Goal: Check status: Verify the current state of an ongoing process or item

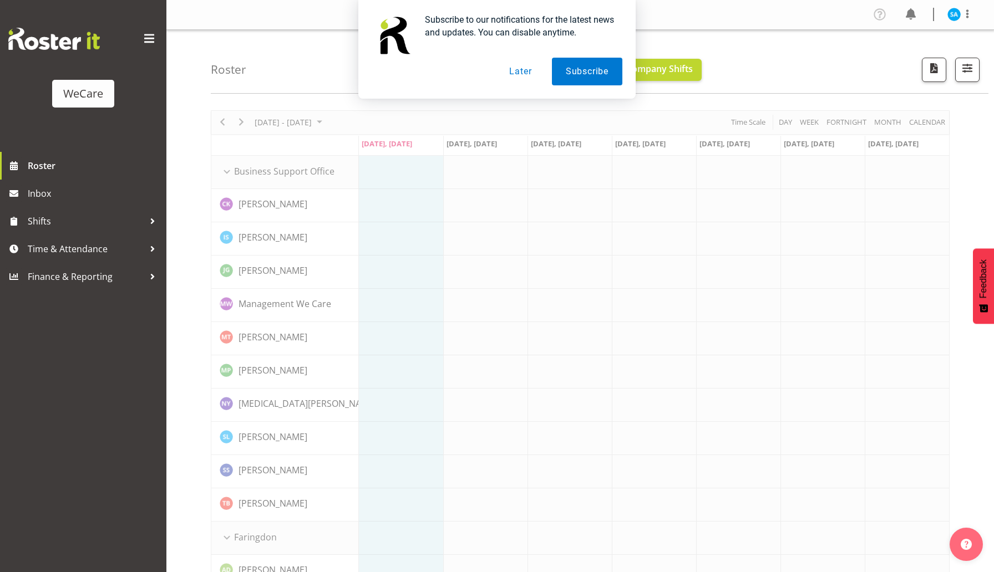
click at [521, 75] on button "Later" at bounding box center [520, 72] width 50 height 28
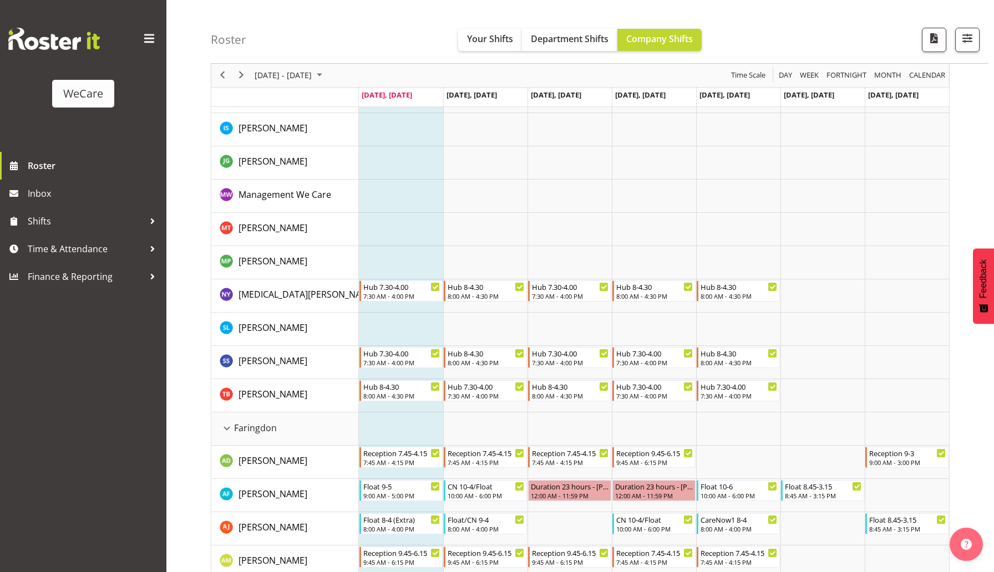
scroll to position [113, 0]
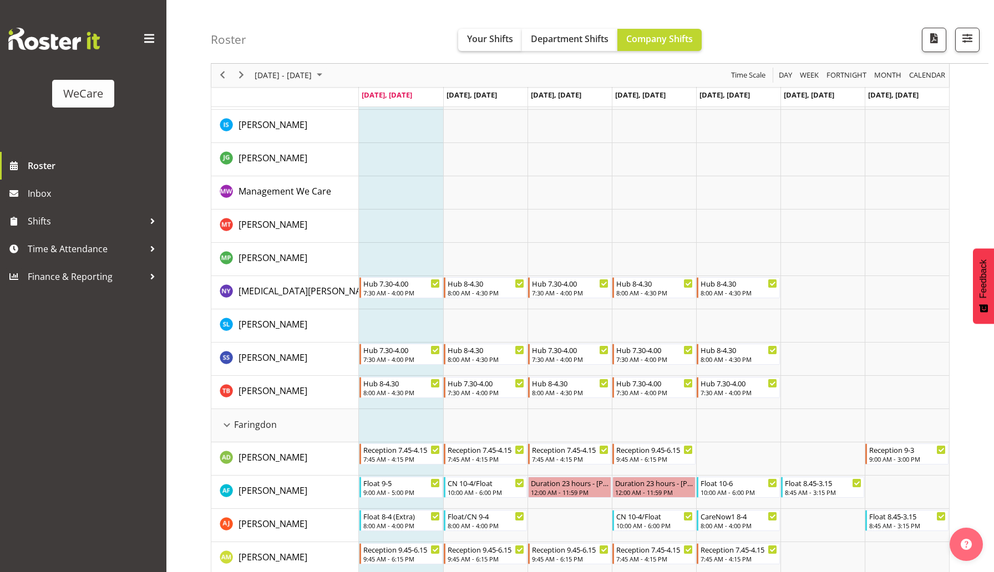
click at [496, 41] on span "Your Shifts" at bounding box center [490, 39] width 46 height 12
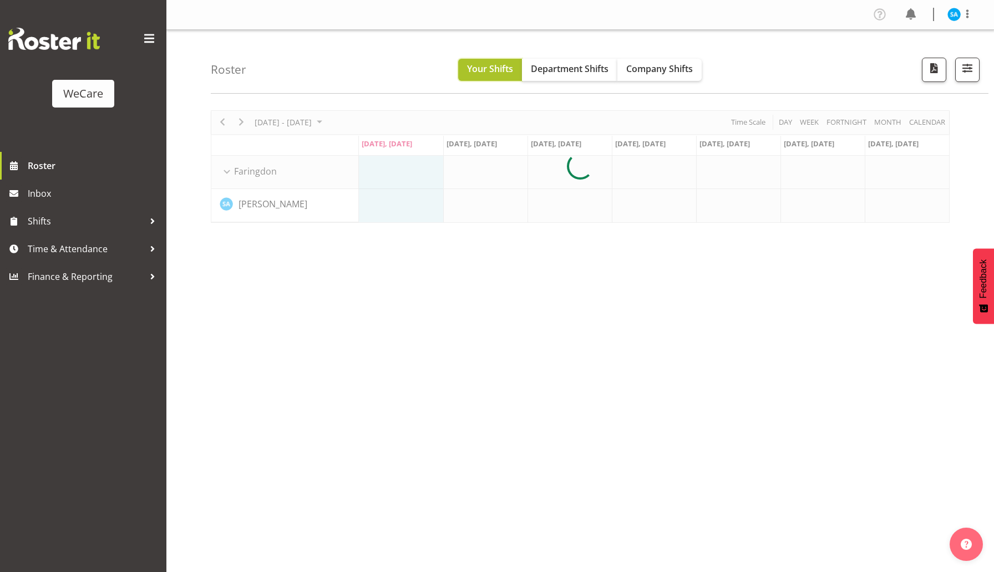
scroll to position [0, 0]
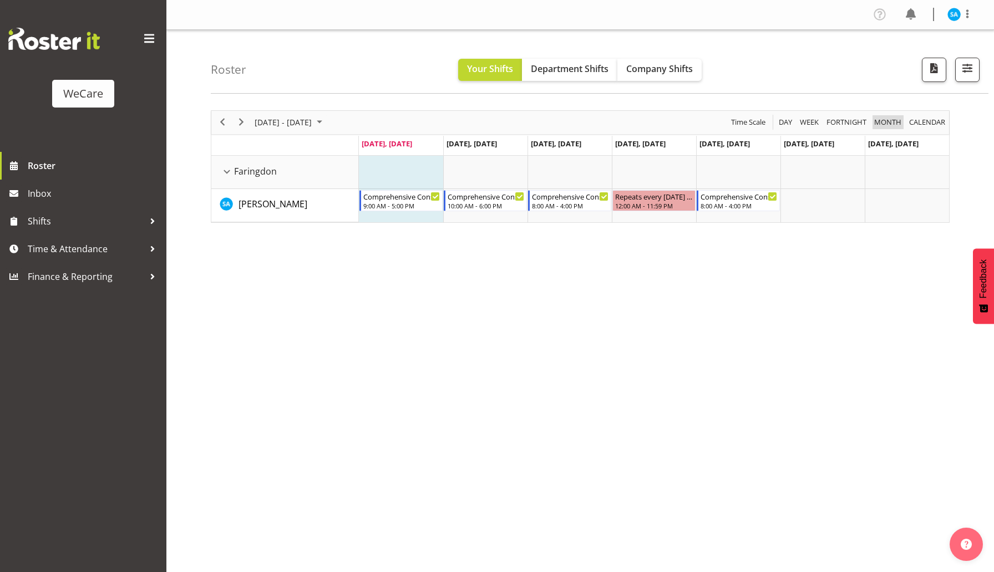
click at [883, 118] on span "Month" at bounding box center [887, 122] width 29 height 14
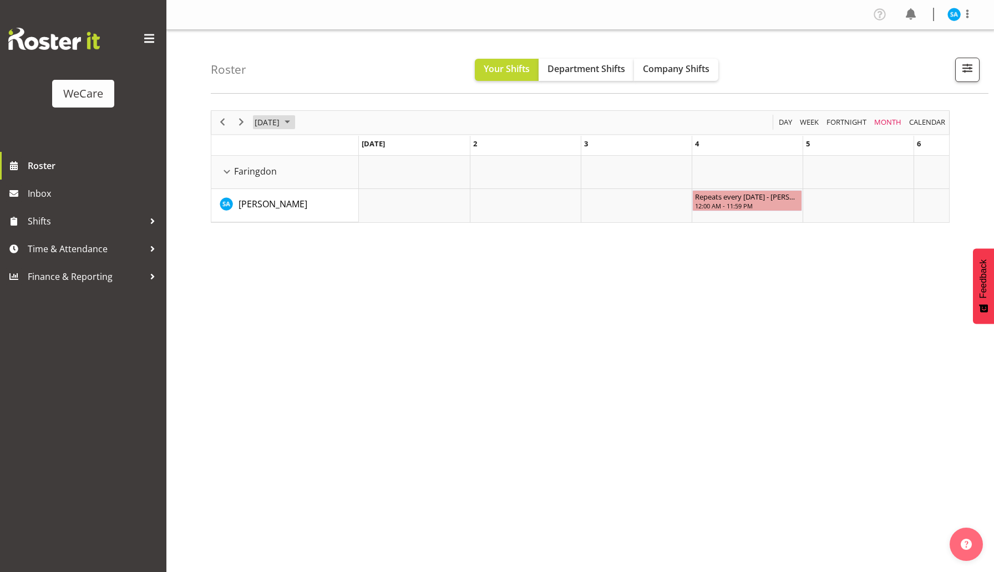
click at [294, 124] on span "September 2025" at bounding box center [287, 122] width 13 height 14
click at [298, 248] on span "Oct" at bounding box center [303, 247] width 25 height 25
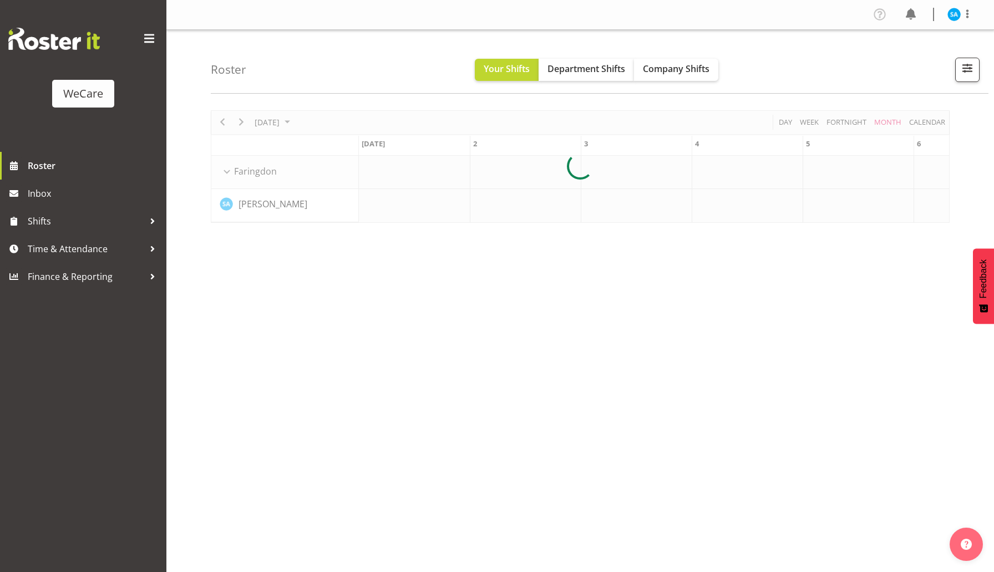
scroll to position [0, 2848]
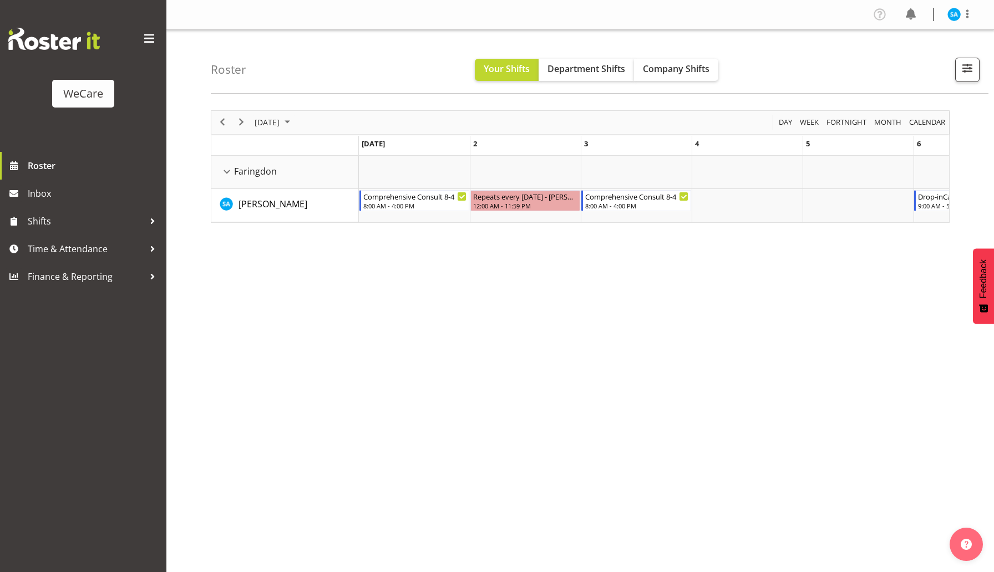
scroll to position [0, 2848]
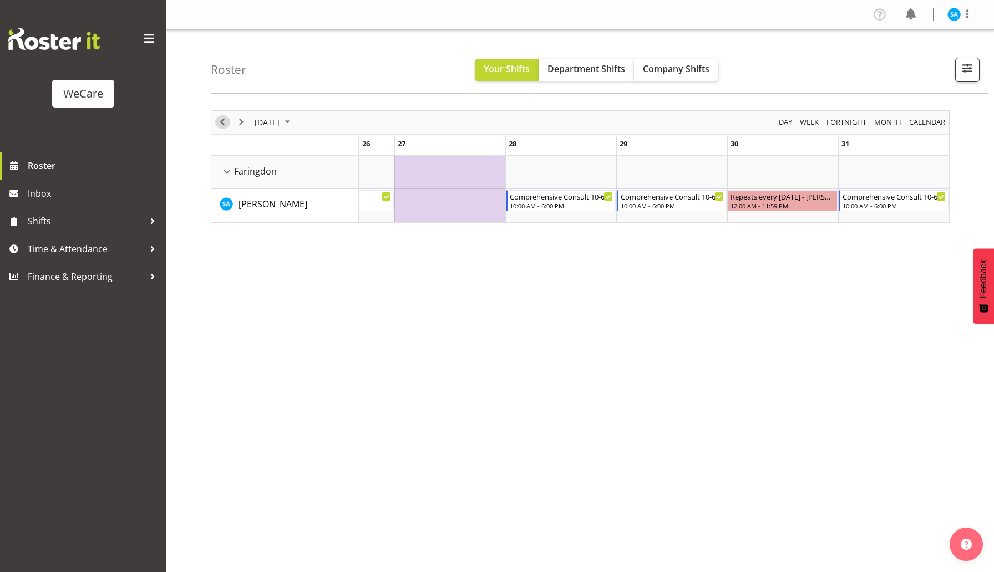
click at [223, 120] on span "Previous" at bounding box center [222, 122] width 13 height 14
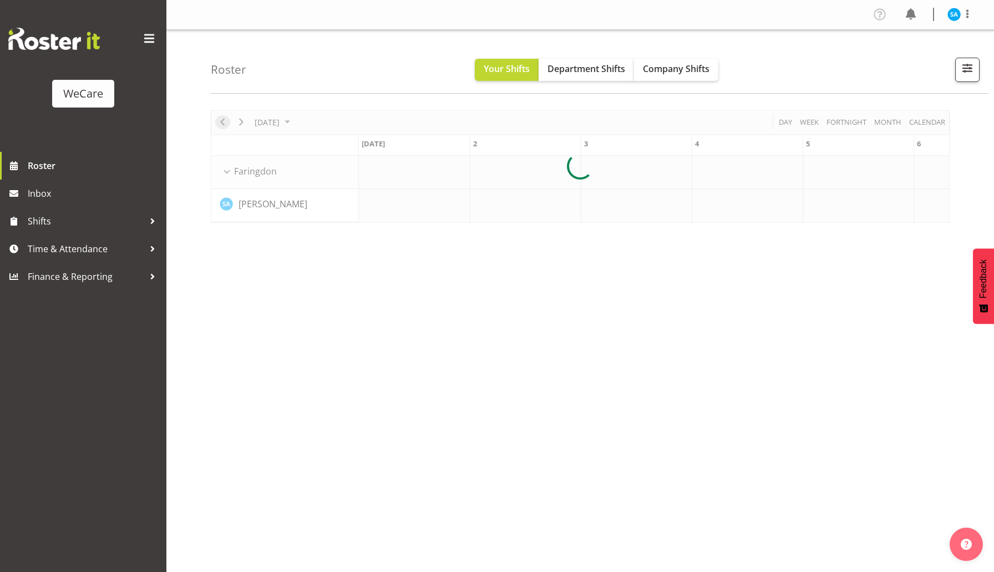
scroll to position [0, 2737]
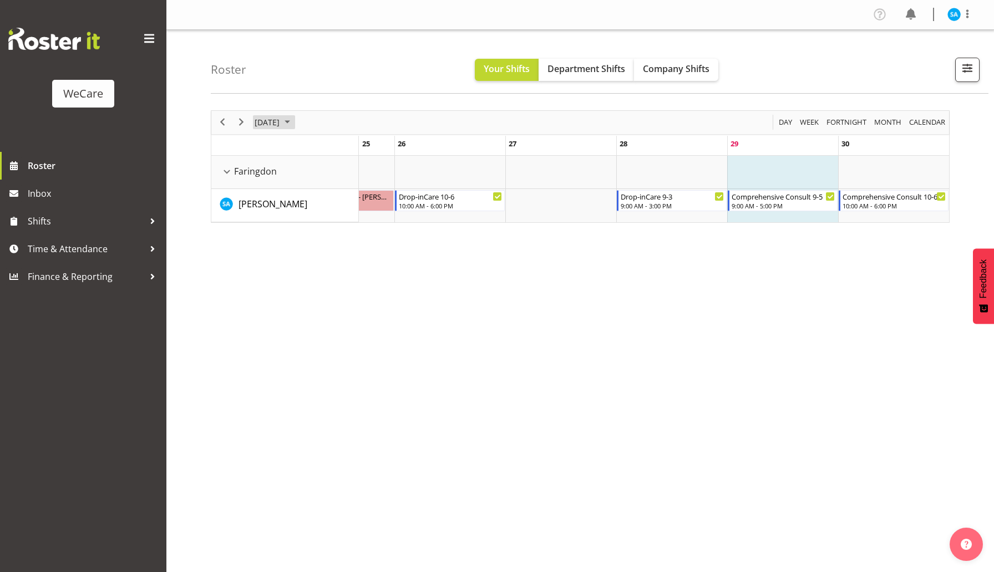
click at [294, 119] on span "September 2025" at bounding box center [287, 122] width 13 height 14
click at [913, 125] on span "calendar" at bounding box center [927, 122] width 38 height 14
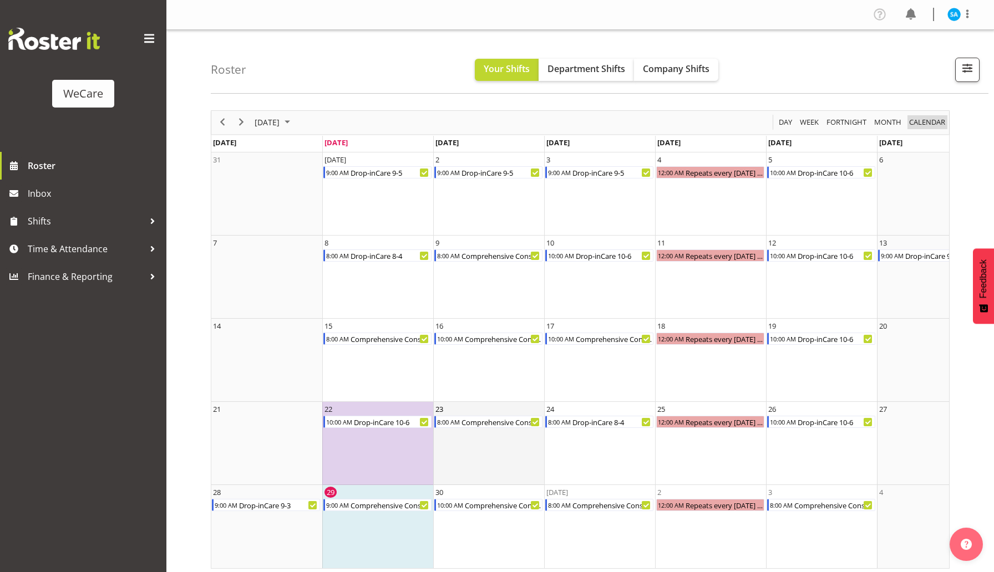
scroll to position [4, 0]
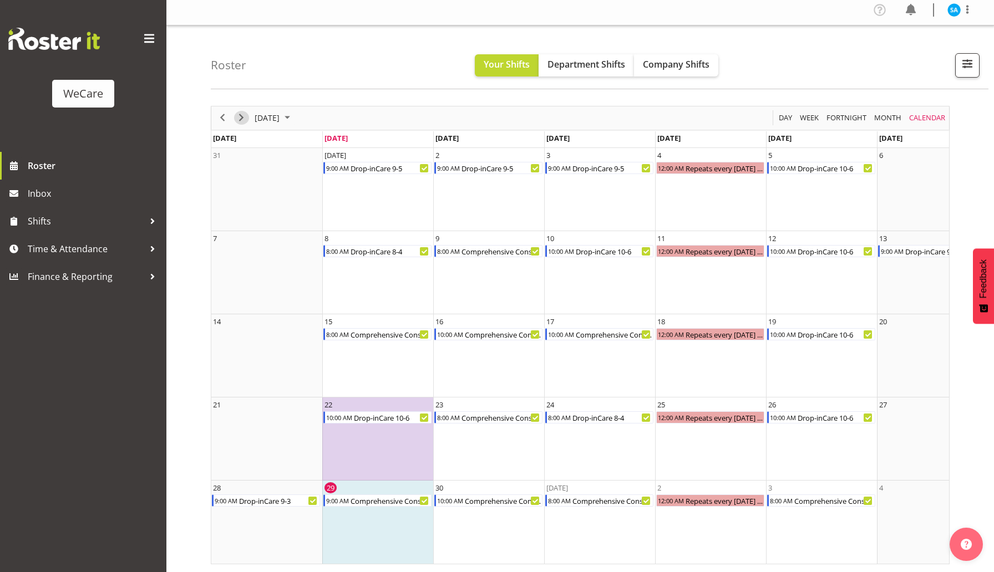
click at [245, 119] on span "Next" at bounding box center [241, 118] width 13 height 14
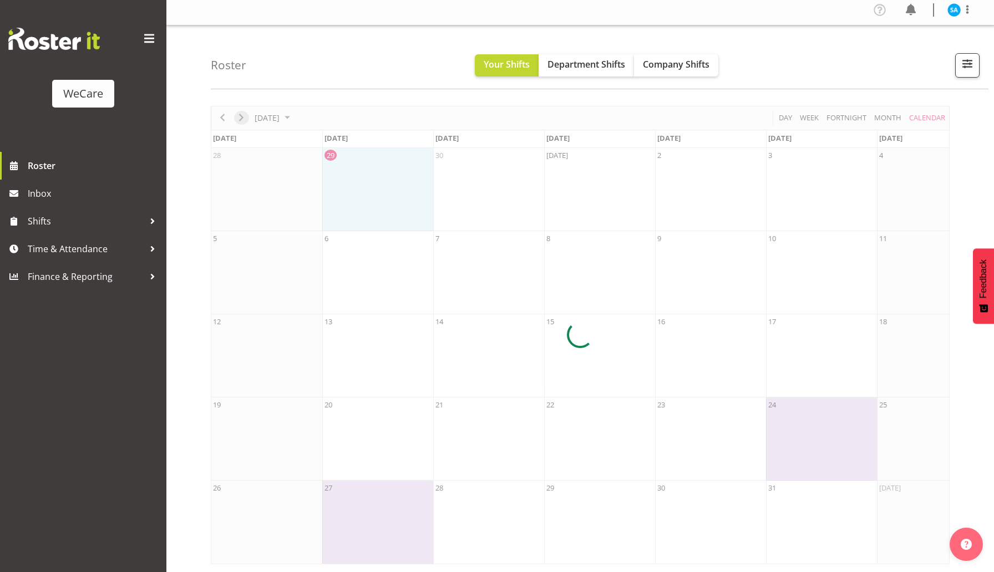
scroll to position [0, 0]
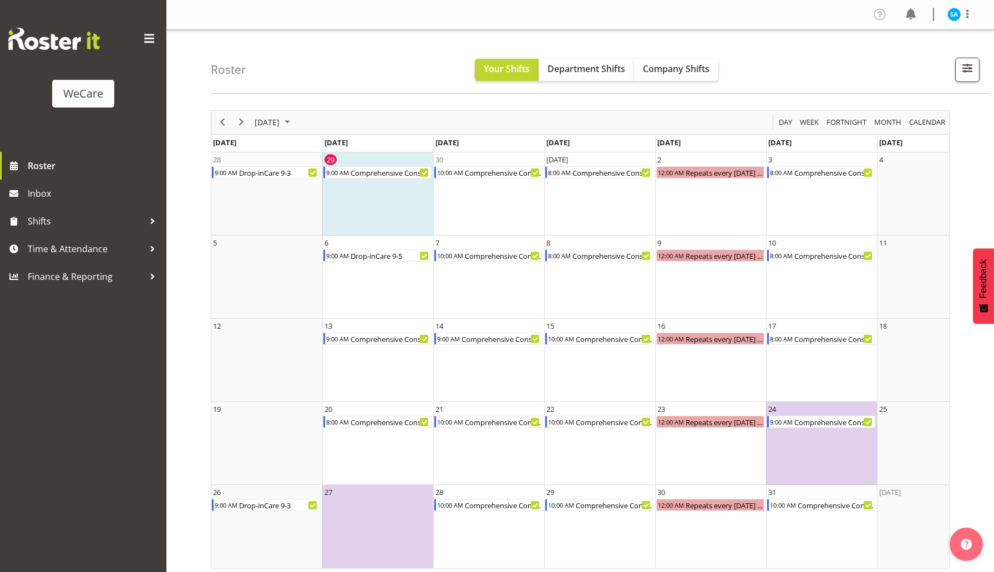
scroll to position [4, 0]
